Goal: Task Accomplishment & Management: Use online tool/utility

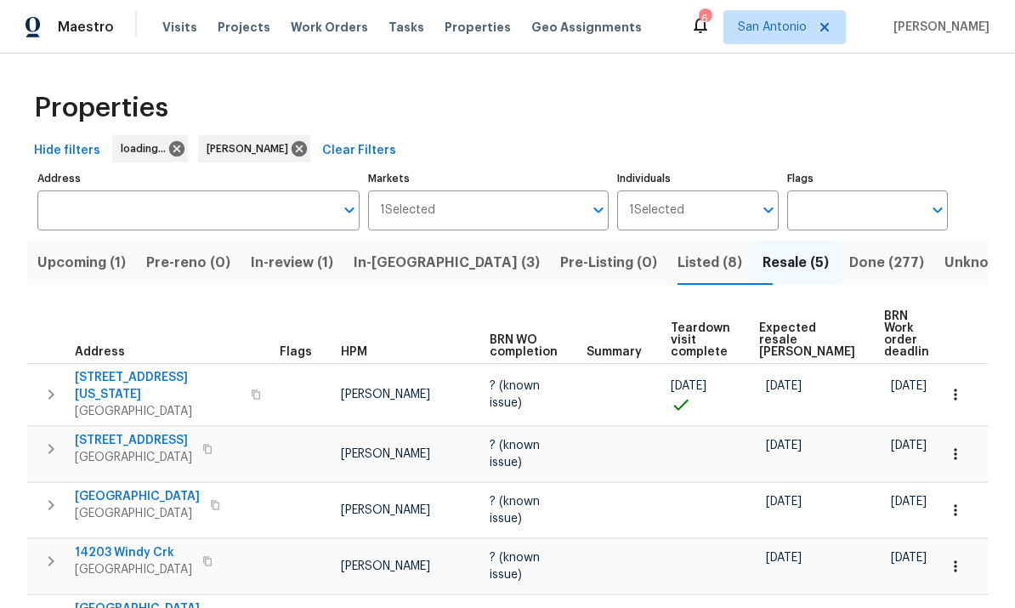
click at [83, 271] on span "Upcoming (1)" at bounding box center [81, 263] width 88 height 24
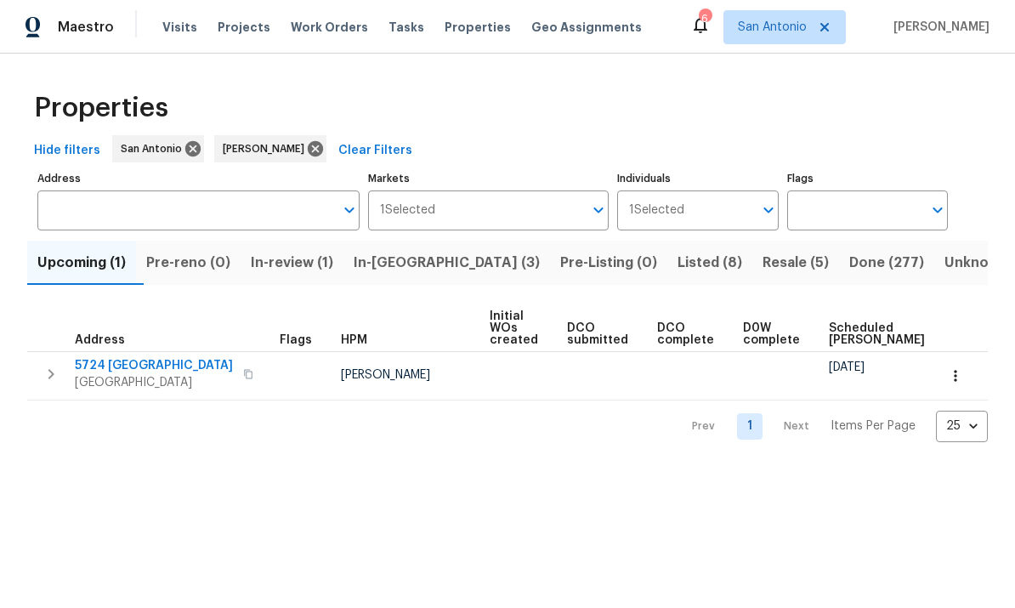
click at [132, 370] on span "5724 Columbia" at bounding box center [154, 365] width 158 height 17
click at [311, 268] on span "In-review (1)" at bounding box center [292, 263] width 82 height 24
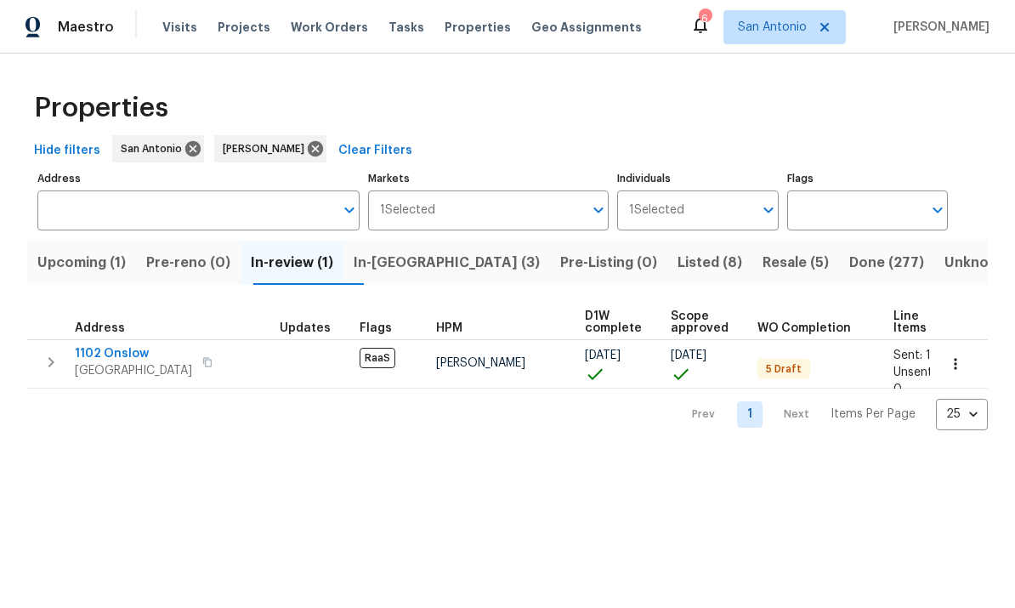
click at [116, 359] on span "1102 Onslow" at bounding box center [133, 353] width 117 height 17
click at [420, 256] on span "In-[GEOGRAPHIC_DATA] (3)" at bounding box center [447, 263] width 186 height 24
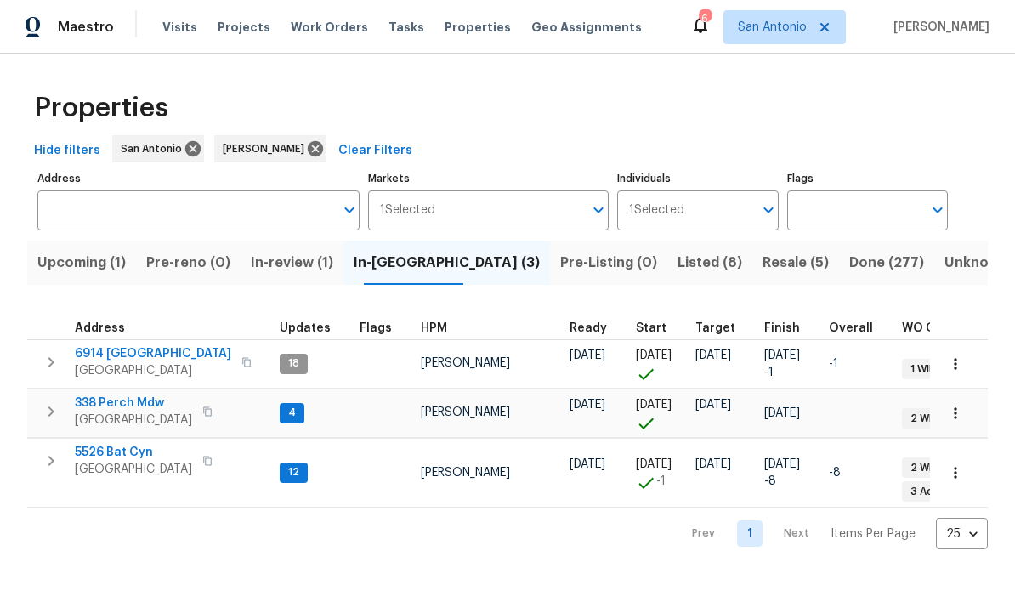
click at [116, 409] on span "338 Perch Mdw" at bounding box center [133, 402] width 117 height 17
click at [136, 473] on span "[GEOGRAPHIC_DATA]" at bounding box center [133, 469] width 117 height 17
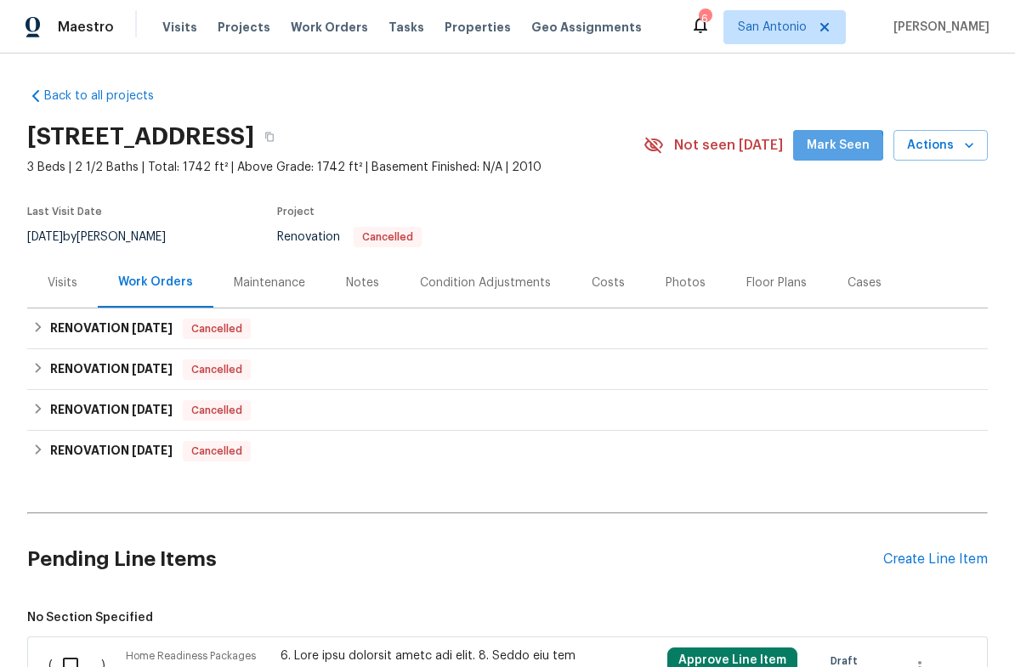
click at [837, 147] on span "Mark Seen" at bounding box center [837, 145] width 63 height 21
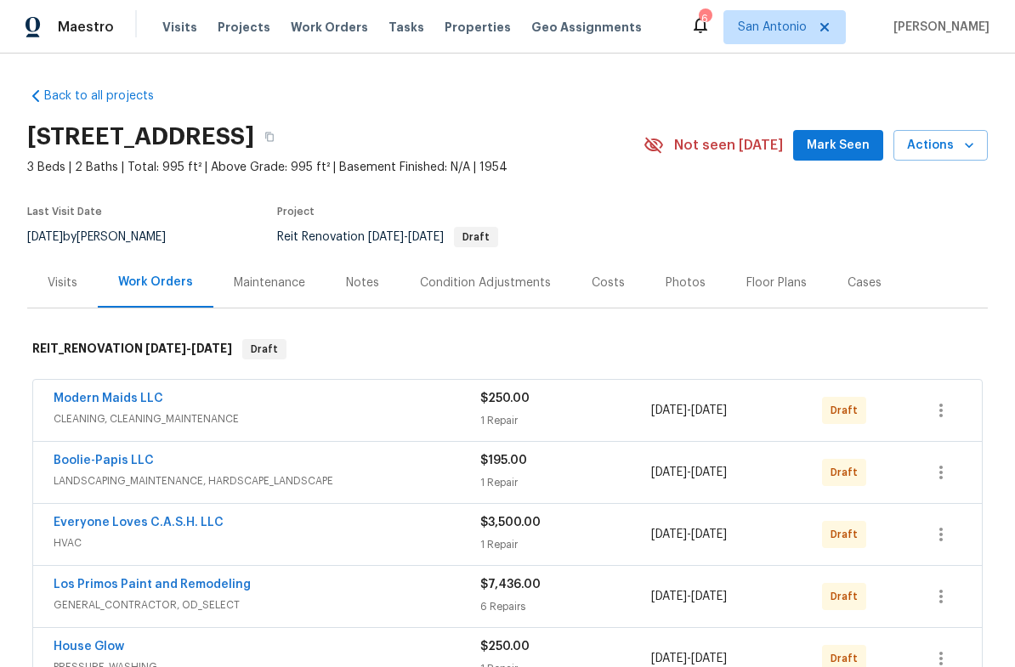
click at [837, 150] on span "Mark Seen" at bounding box center [837, 145] width 63 height 21
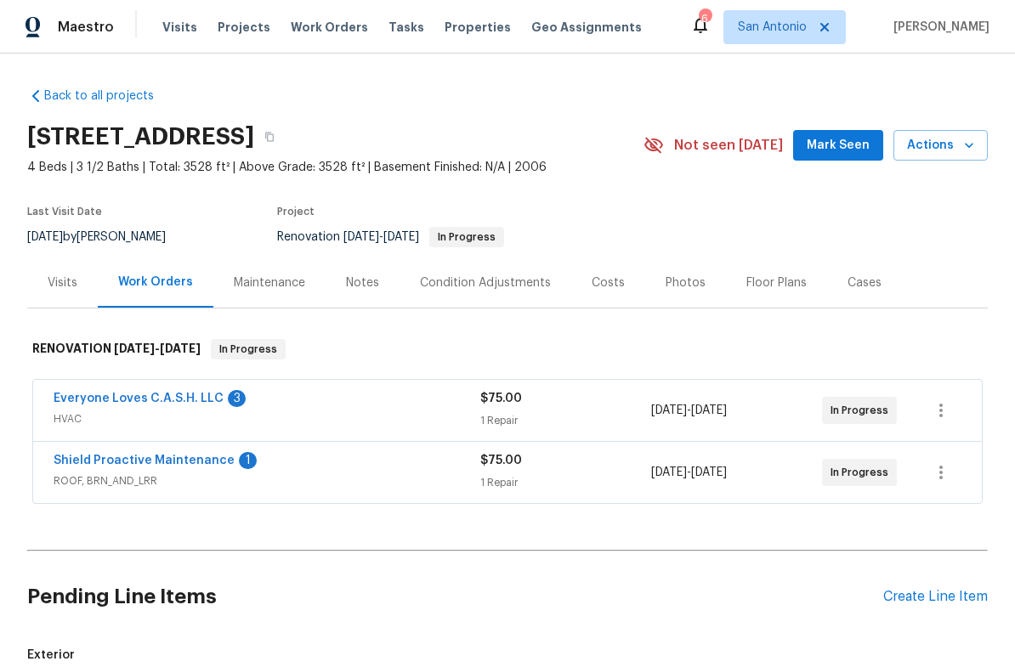
click at [154, 396] on link "Everyone Loves C.A.S.H. LLC" at bounding box center [139, 399] width 170 height 12
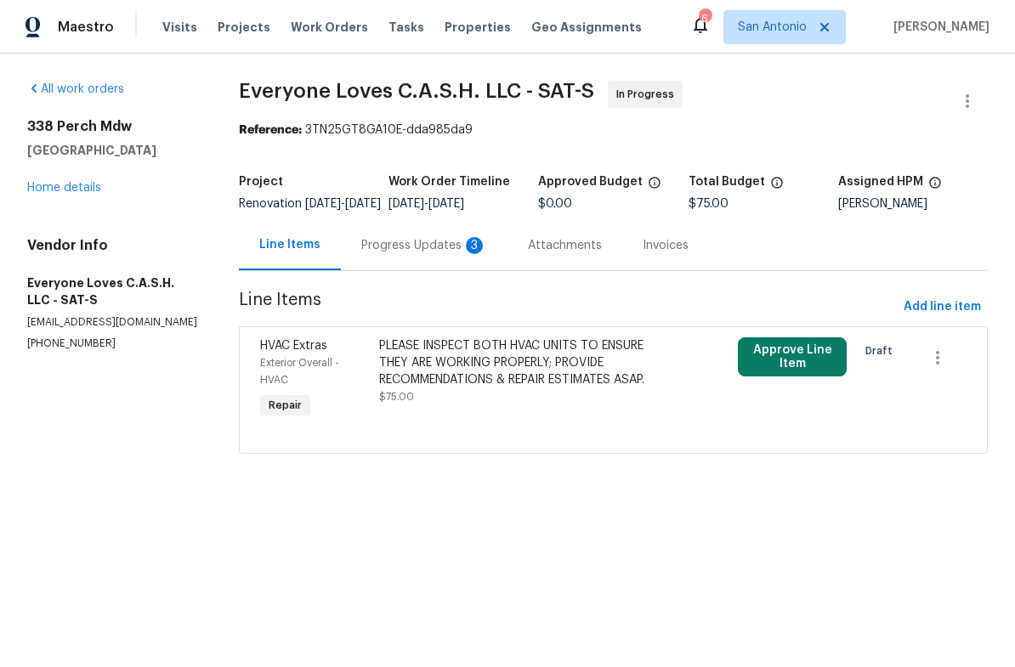
click at [416, 269] on div "Progress Updates 3" at bounding box center [424, 245] width 167 height 50
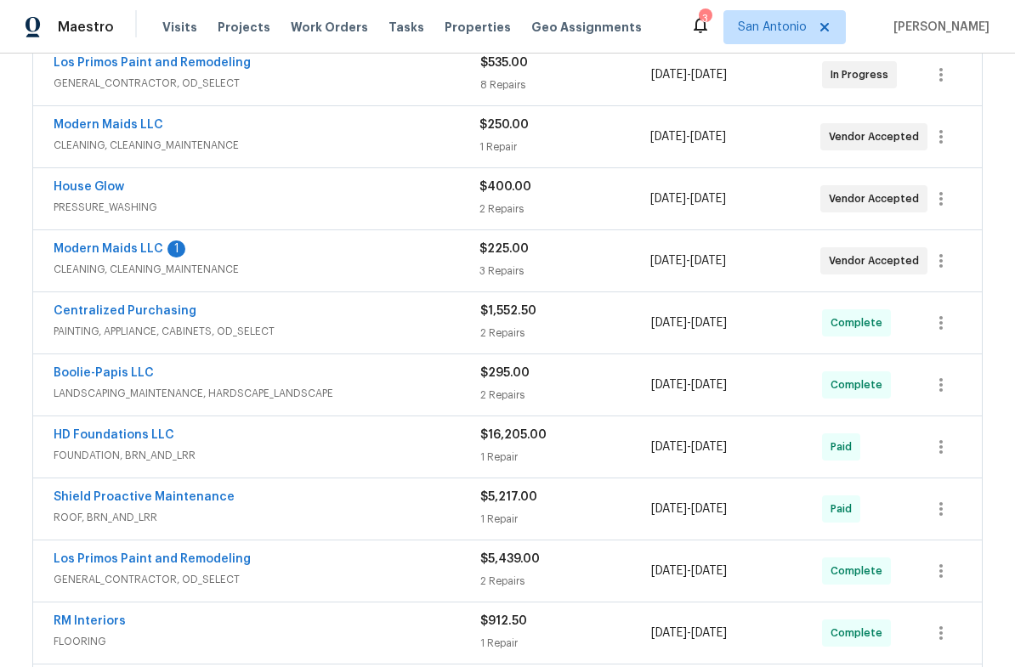
scroll to position [385, 0]
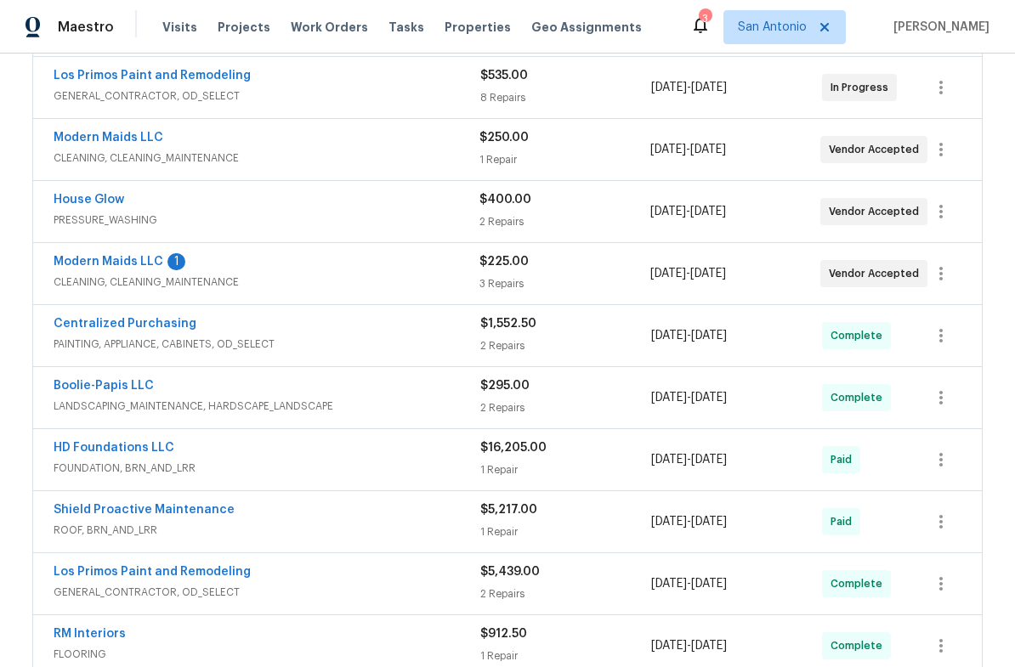
click at [118, 263] on link "Modern Maids LLC" at bounding box center [109, 262] width 110 height 12
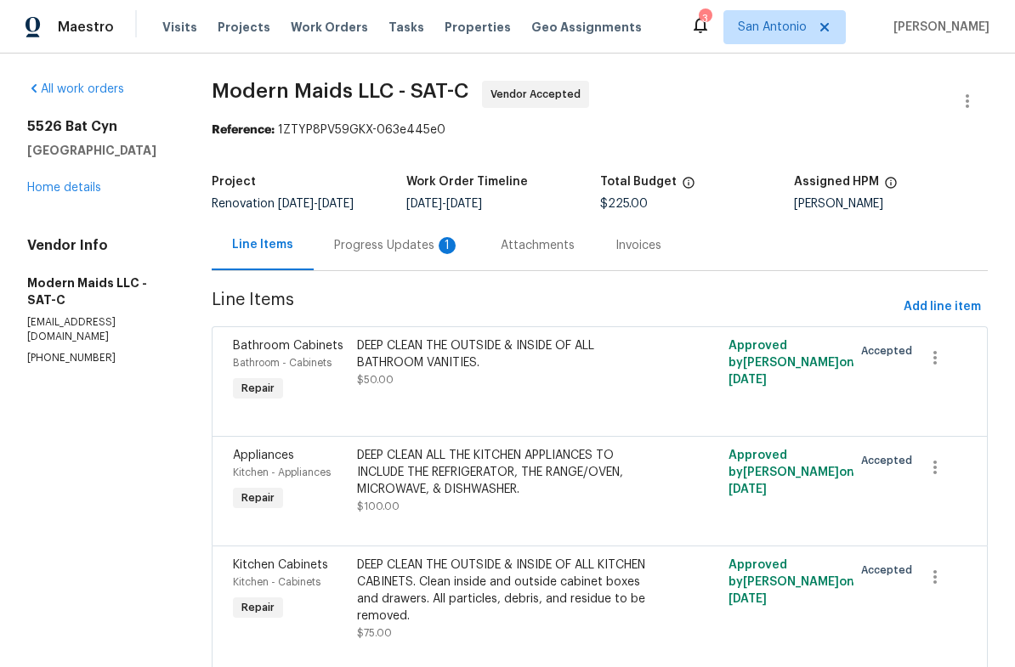
click at [414, 237] on div "Progress Updates 1" at bounding box center [397, 245] width 126 height 17
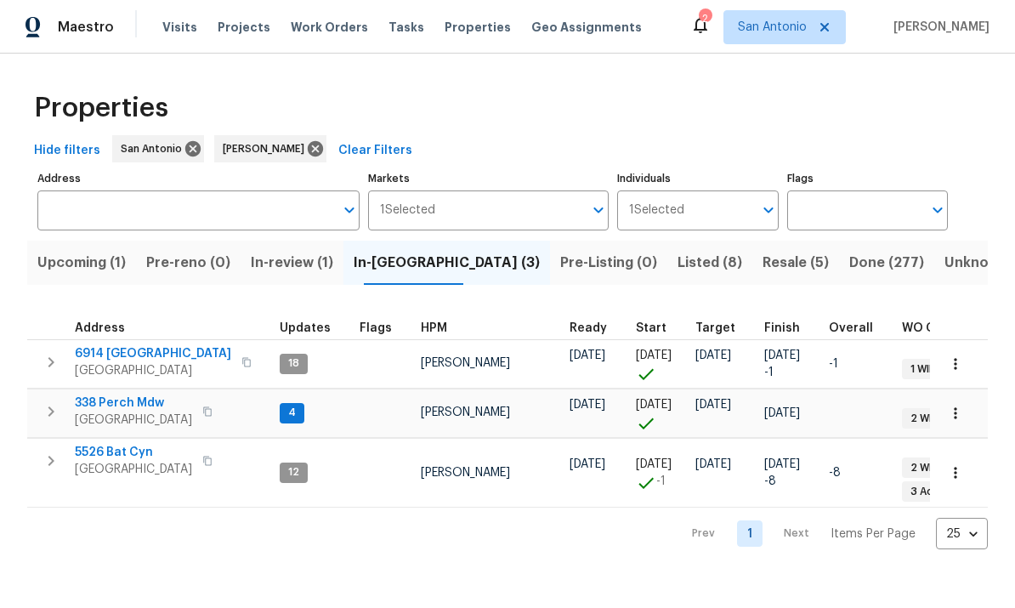
click at [122, 410] on span "338 Perch Mdw" at bounding box center [133, 402] width 117 height 17
click at [113, 363] on span "[GEOGRAPHIC_DATA]" at bounding box center [153, 370] width 156 height 17
click at [124, 402] on span "338 Perch Mdw" at bounding box center [133, 402] width 117 height 17
click at [123, 467] on span "[GEOGRAPHIC_DATA]" at bounding box center [133, 469] width 117 height 17
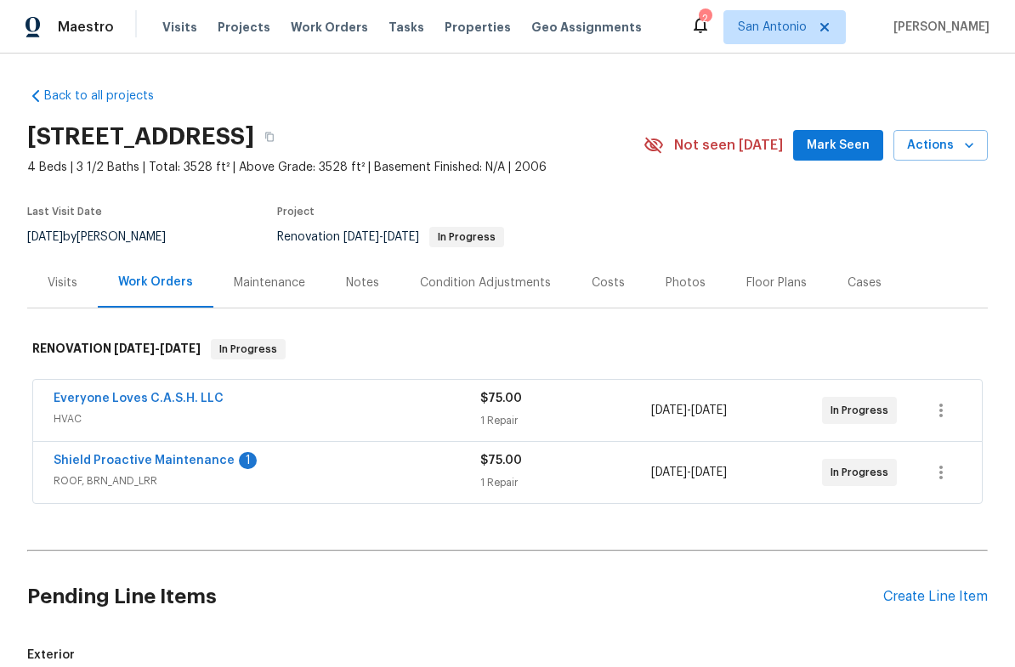
click at [199, 458] on link "Shield Proactive Maintenance" at bounding box center [144, 461] width 181 height 12
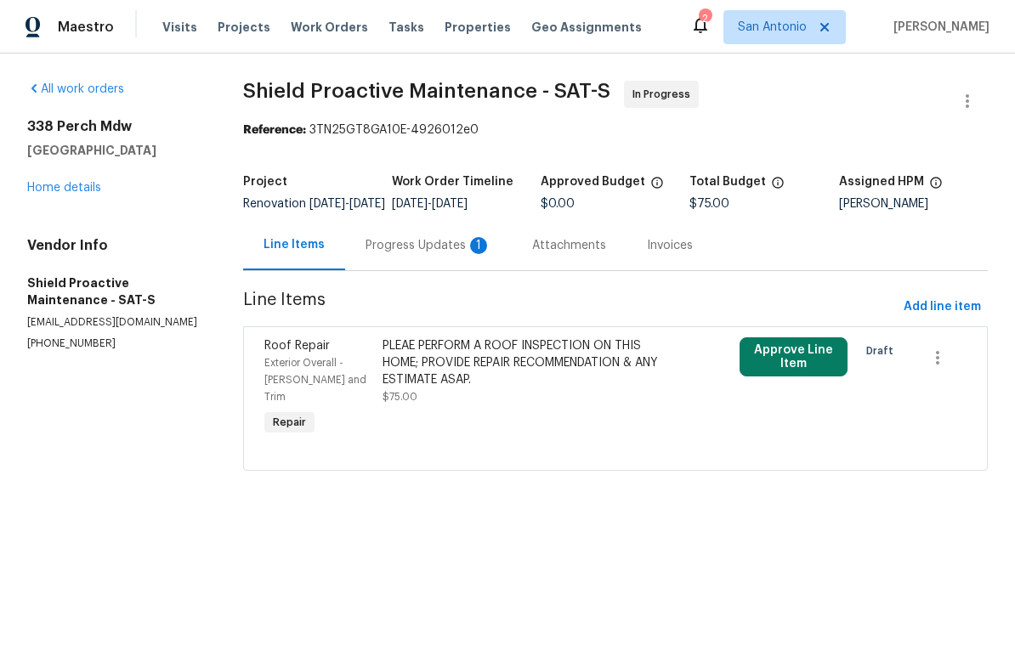
click at [436, 254] on div "Progress Updates 1" at bounding box center [428, 245] width 126 height 17
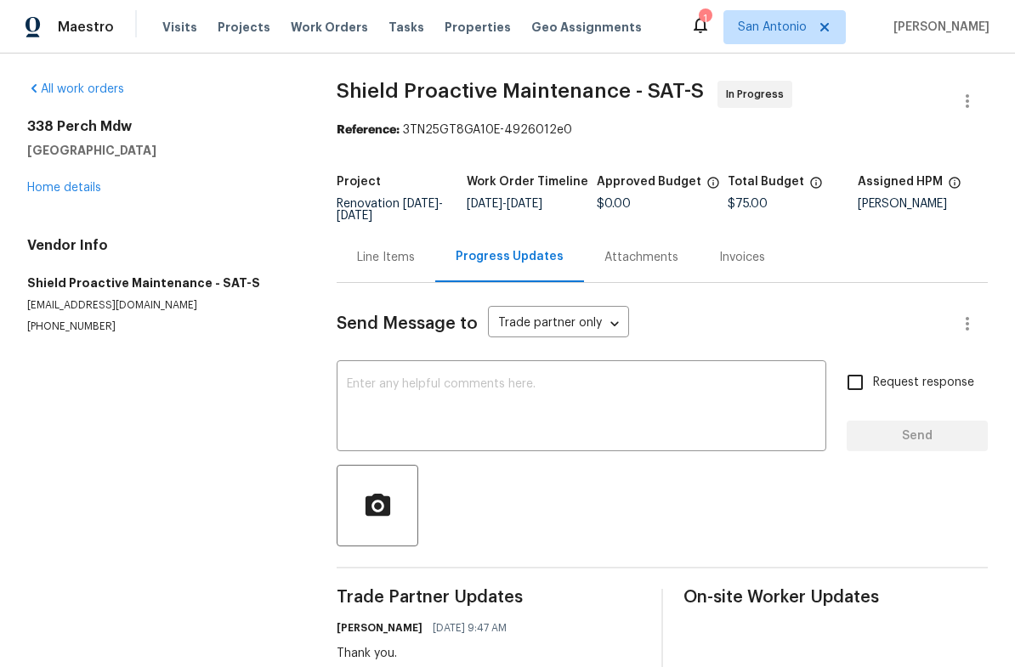
click at [71, 193] on link "Home details" at bounding box center [64, 188] width 74 height 12
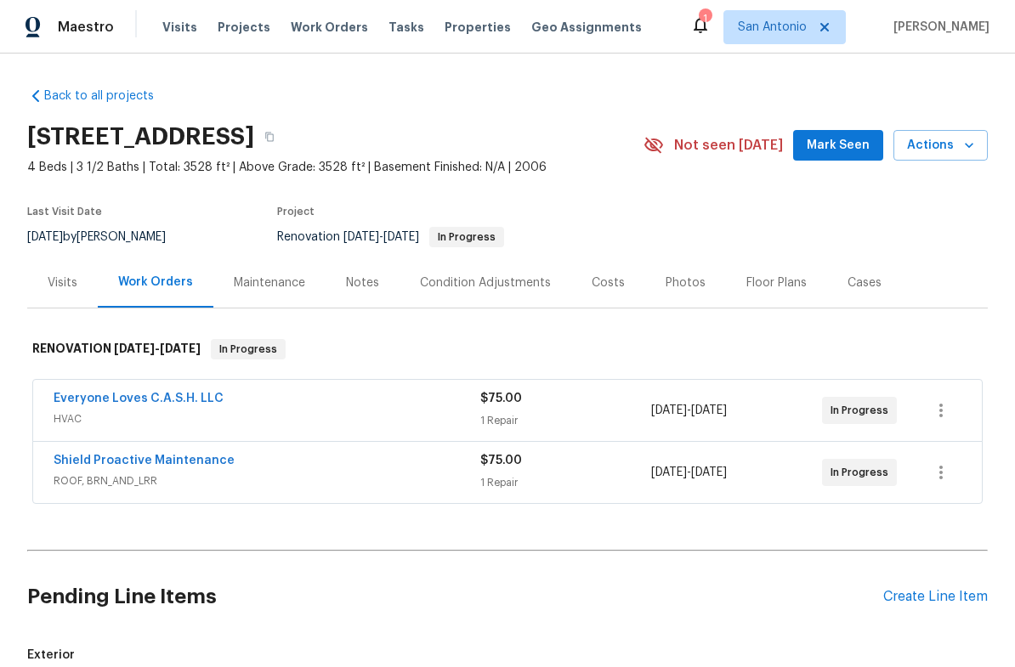
click at [849, 150] on span "Mark Seen" at bounding box center [837, 145] width 63 height 21
click at [965, 148] on icon "button" at bounding box center [968, 145] width 17 height 17
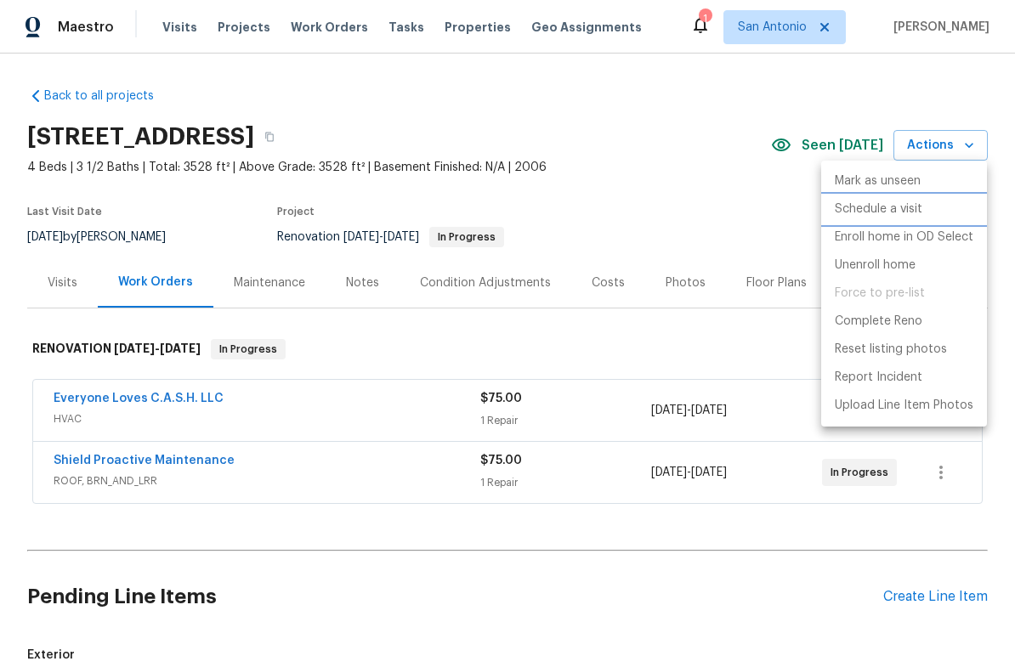
click at [881, 218] on li "Schedule a visit" at bounding box center [904, 209] width 166 height 28
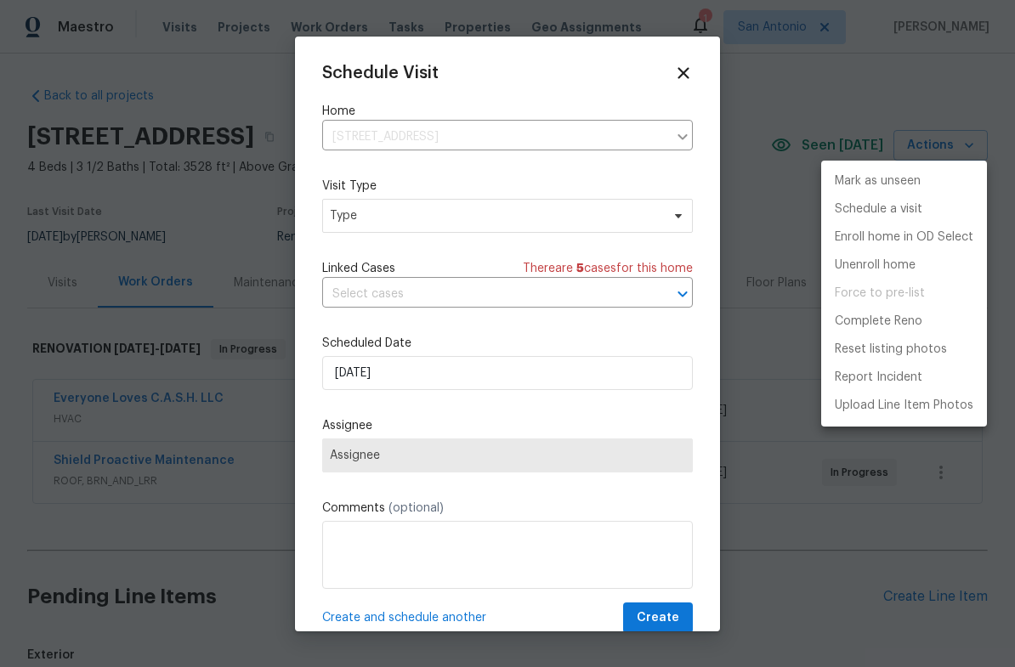
click at [405, 221] on div at bounding box center [507, 333] width 1015 height 667
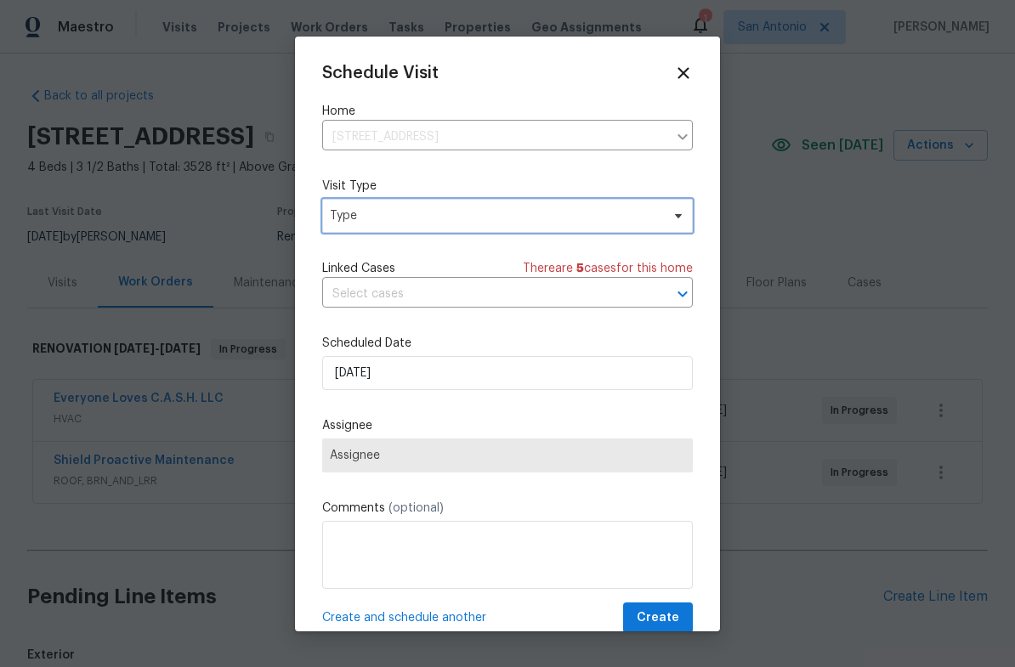
click at [434, 221] on span "Type" at bounding box center [495, 215] width 331 height 17
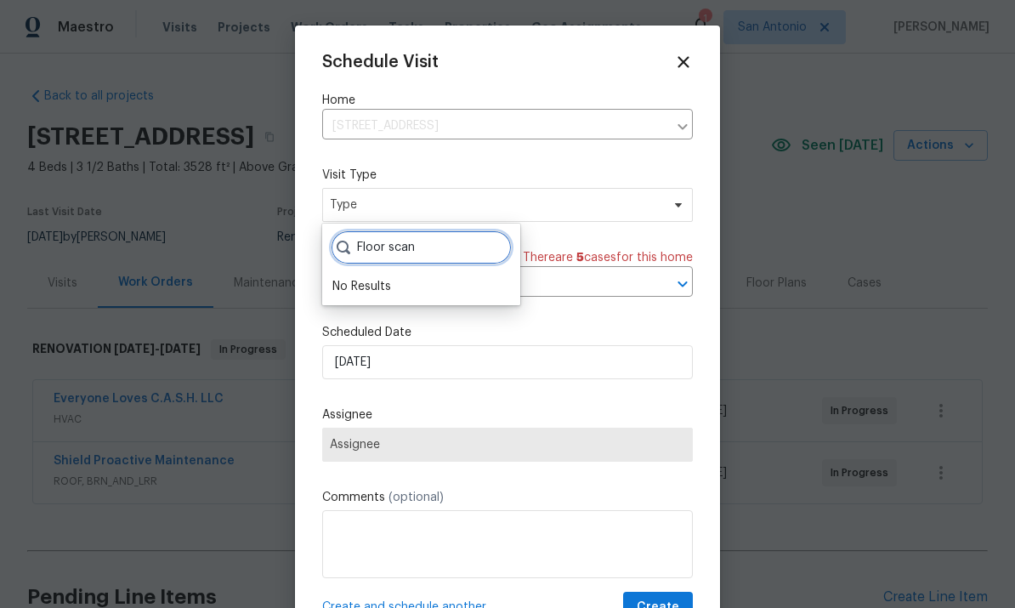
type input "Floor scan"
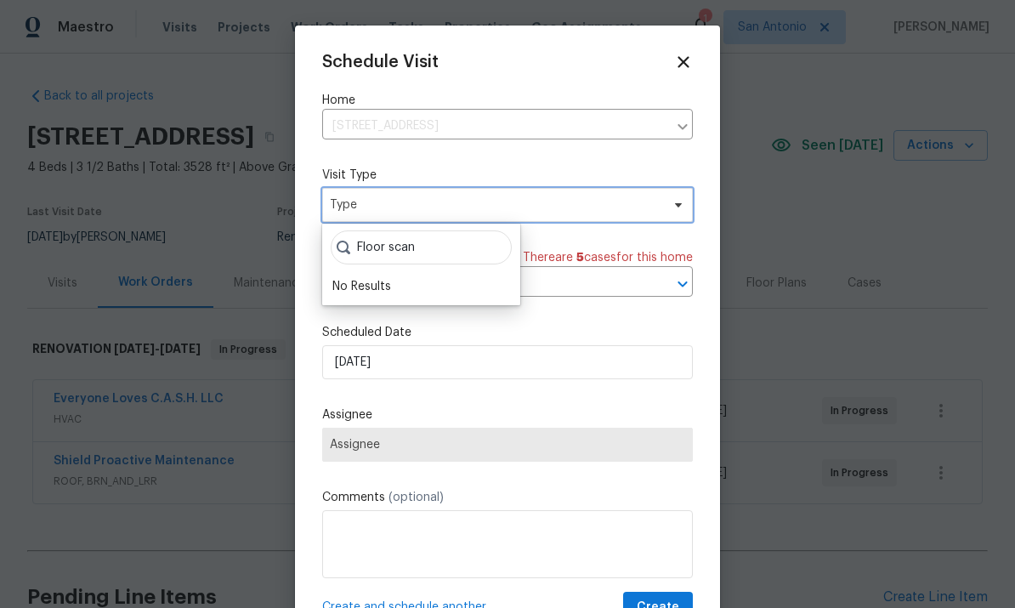
click at [420, 210] on span "Type" at bounding box center [495, 204] width 331 height 17
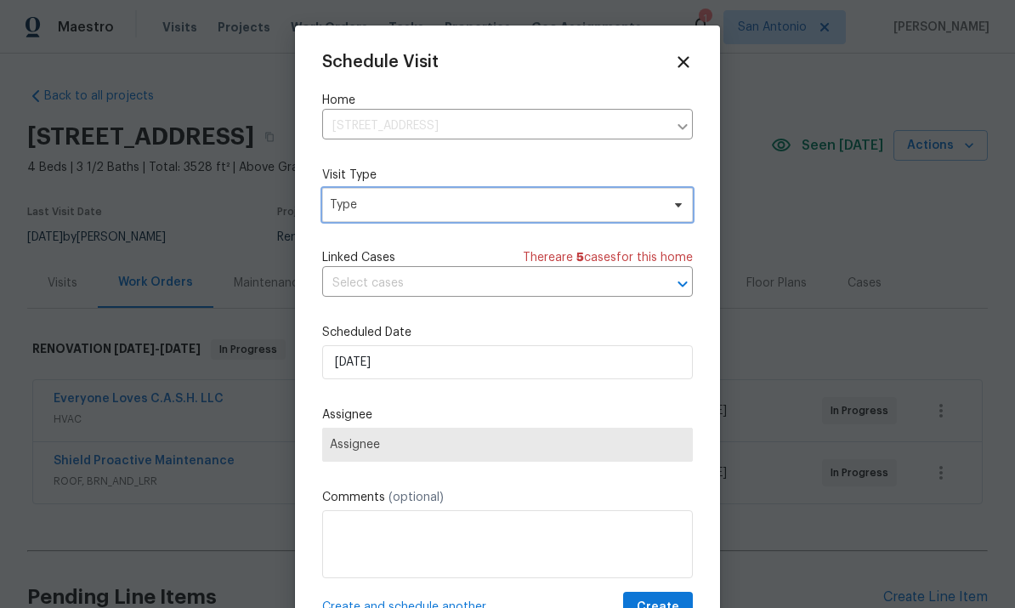
click at [410, 203] on span "Type" at bounding box center [495, 204] width 331 height 17
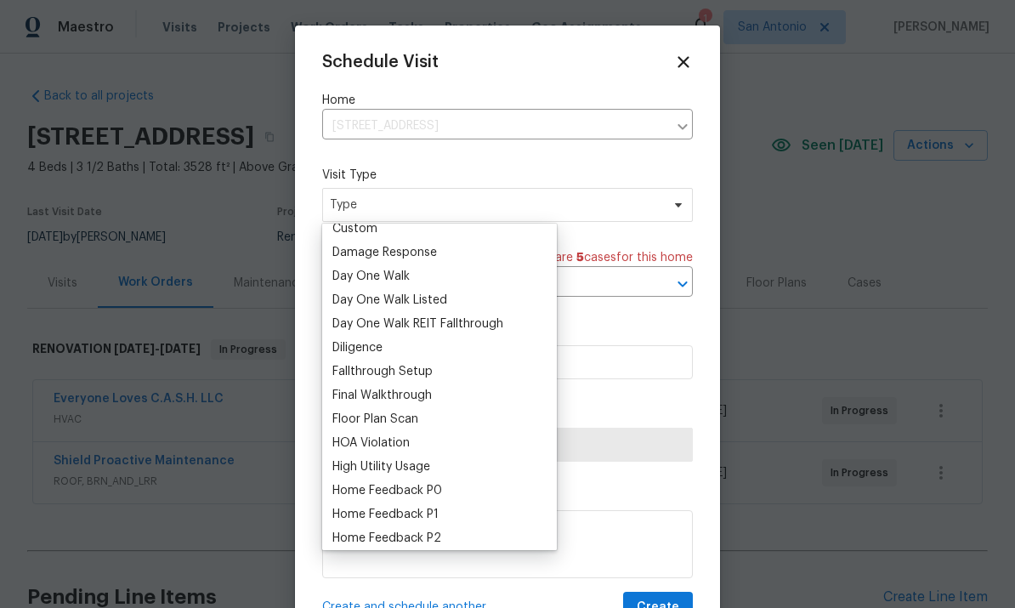
scroll to position [273, 0]
click at [376, 415] on div "Floor Plan Scan" at bounding box center [375, 418] width 86 height 17
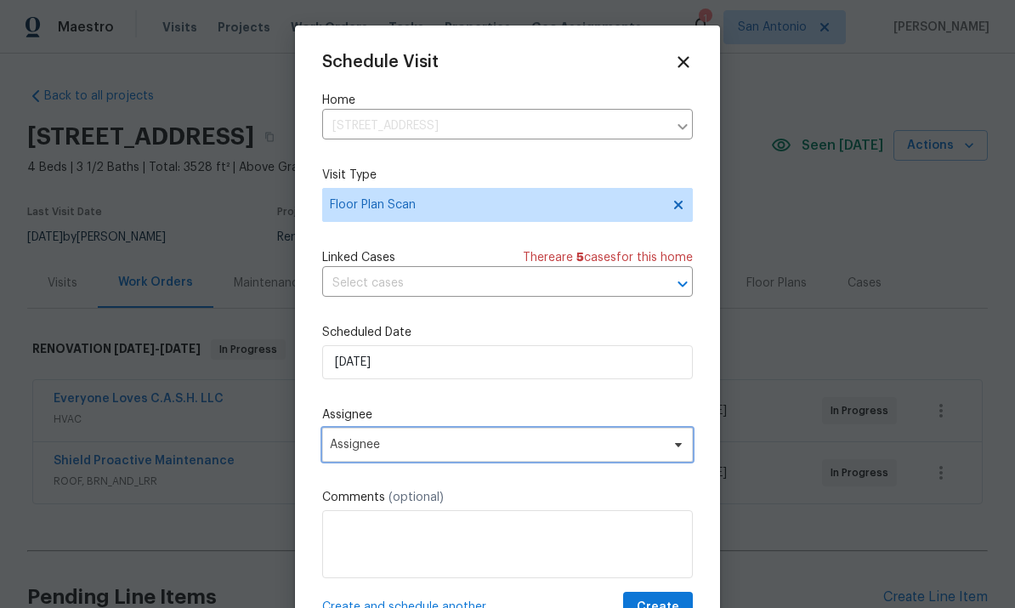
click at [673, 451] on icon at bounding box center [678, 445] width 14 height 14
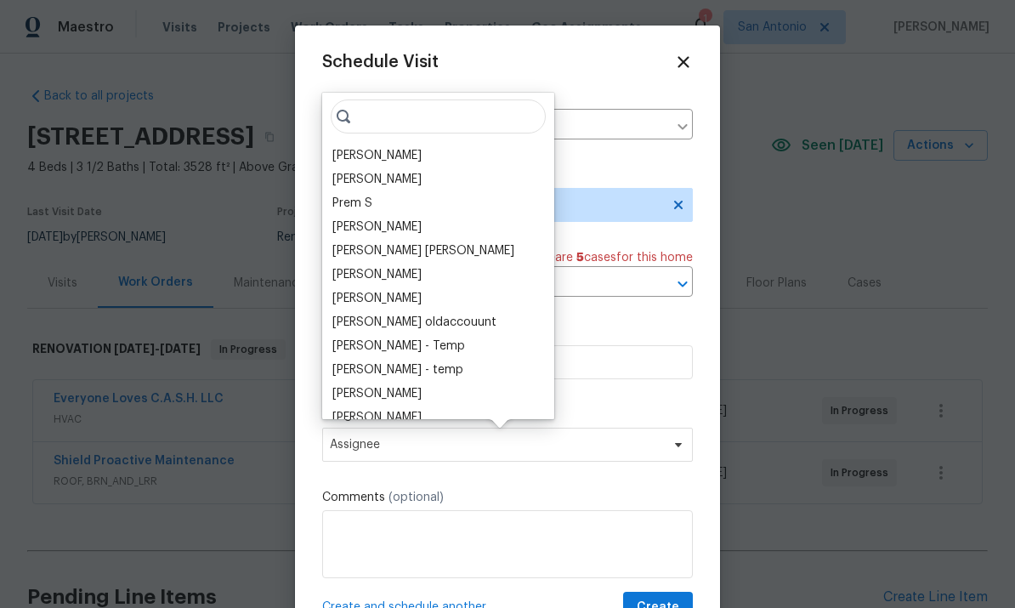
click at [377, 157] on div "[PERSON_NAME]" at bounding box center [376, 155] width 89 height 17
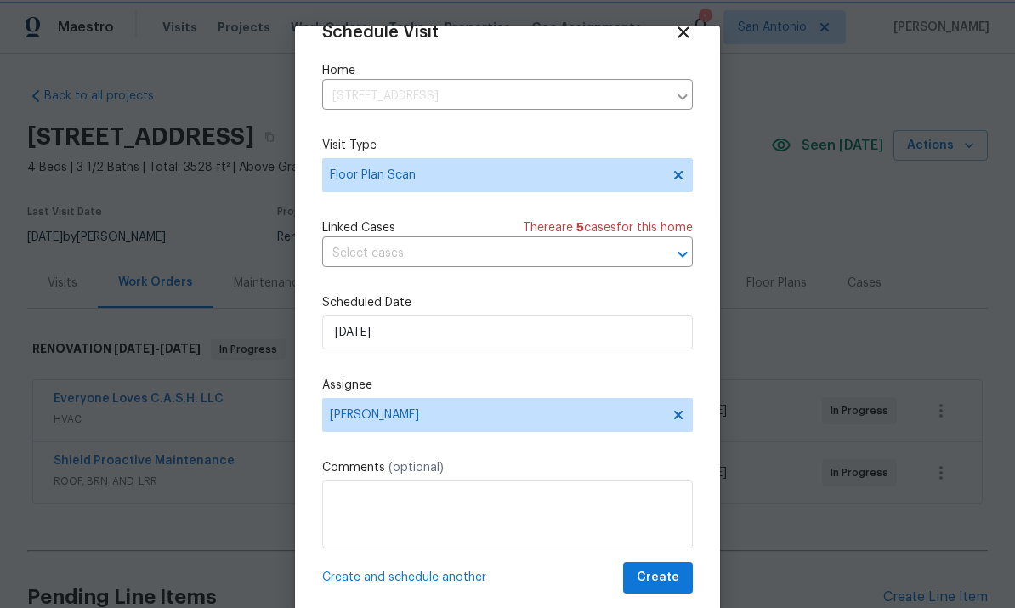
scroll to position [33, 0]
click at [667, 580] on span "Create" at bounding box center [658, 577] width 42 height 21
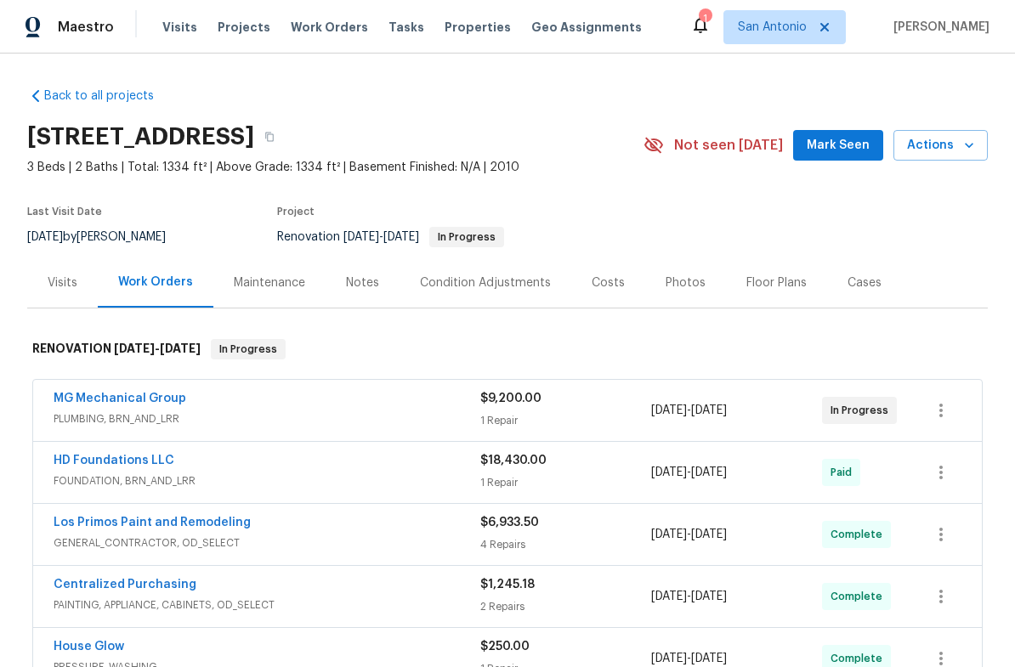
click at [840, 155] on span "Mark Seen" at bounding box center [837, 145] width 63 height 21
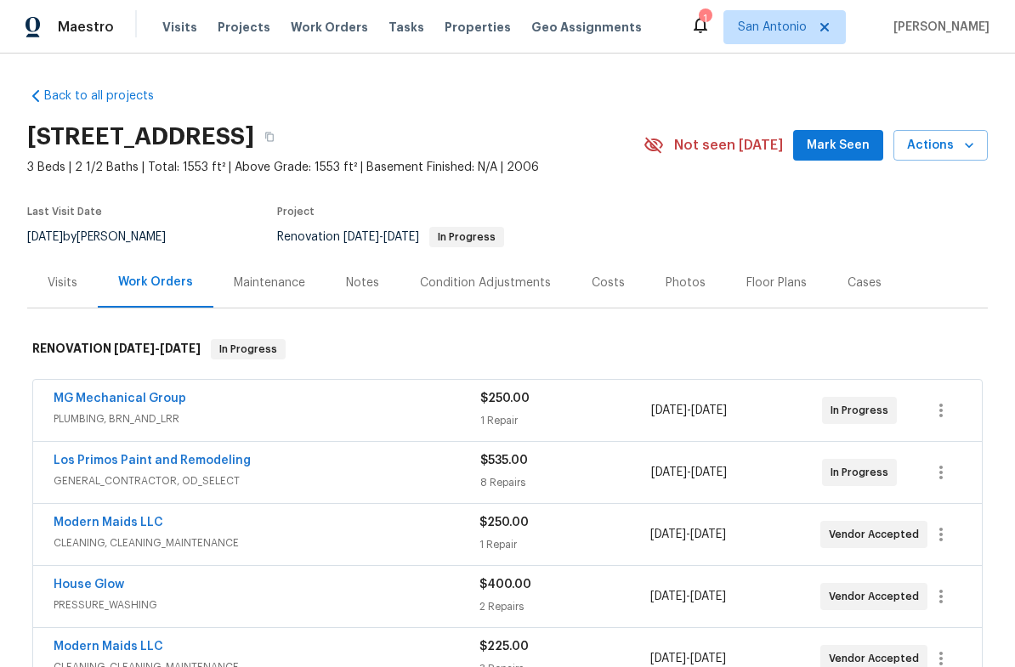
click at [845, 143] on span "Mark Seen" at bounding box center [837, 145] width 63 height 21
